Goal: Information Seeking & Learning: Learn about a topic

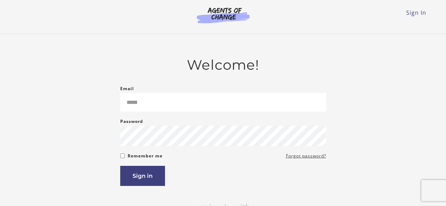
type input "**********"
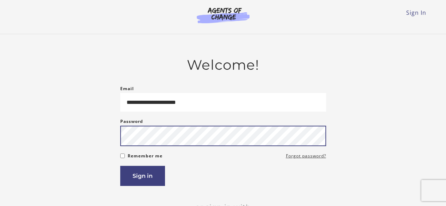
click at [120, 166] on button "Sign in" at bounding box center [142, 176] width 45 height 20
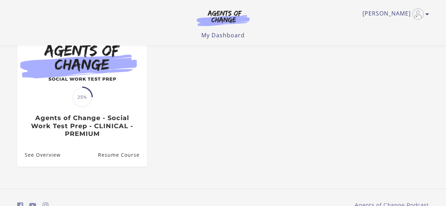
scroll to position [118, 0]
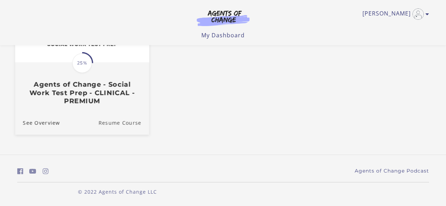
click at [118, 121] on link "Resume Course" at bounding box center [123, 123] width 51 height 24
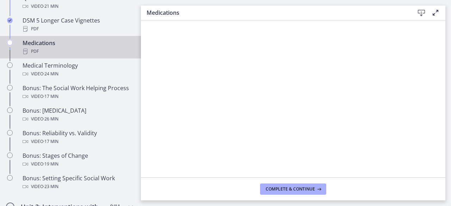
scroll to position [529, 0]
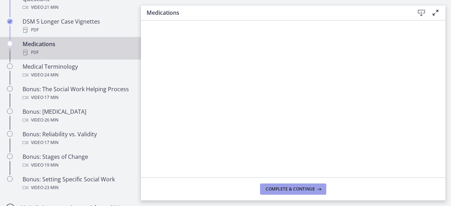
click at [304, 188] on span "Complete & continue" at bounding box center [290, 190] width 49 height 6
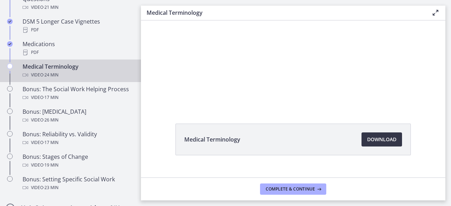
scroll to position [49, 0]
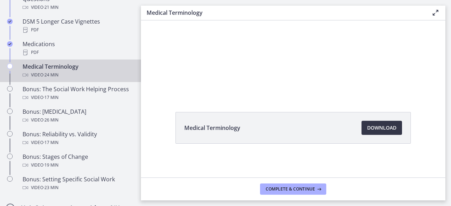
click at [377, 130] on span "Download Opens in a new window" at bounding box center [381, 128] width 29 height 8
click at [303, 189] on span "Complete & continue" at bounding box center [290, 190] width 49 height 6
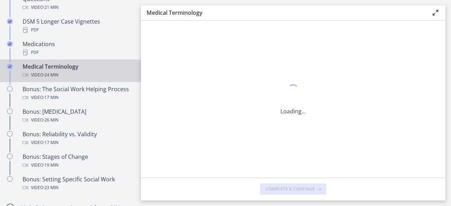
scroll to position [0, 0]
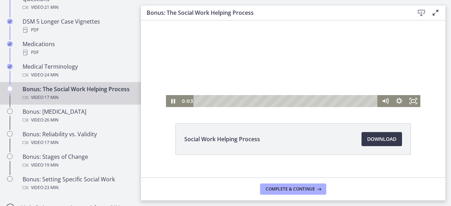
scroll to position [13, 0]
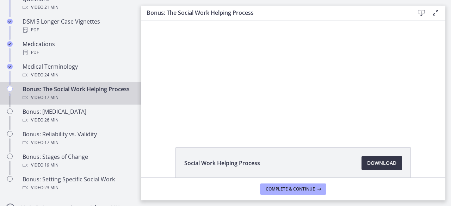
click at [390, 160] on span "Download Opens in a new window" at bounding box center [381, 163] width 29 height 8
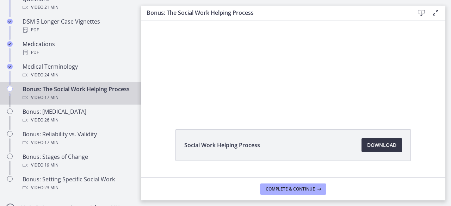
scroll to position [49, 0]
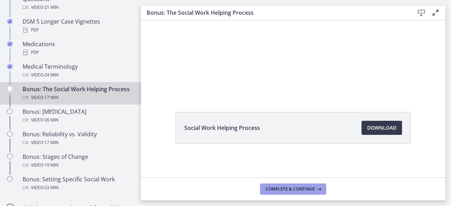
click at [303, 185] on button "Complete & continue" at bounding box center [293, 189] width 66 height 11
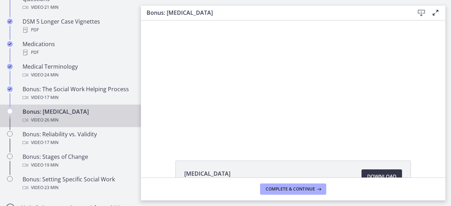
click at [383, 172] on link "Download Opens in a new window" at bounding box center [382, 177] width 41 height 14
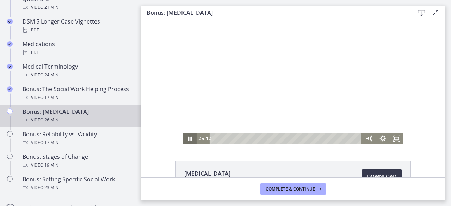
click at [188, 137] on icon "Pause" at bounding box center [190, 139] width 4 height 5
